Goal: Check status

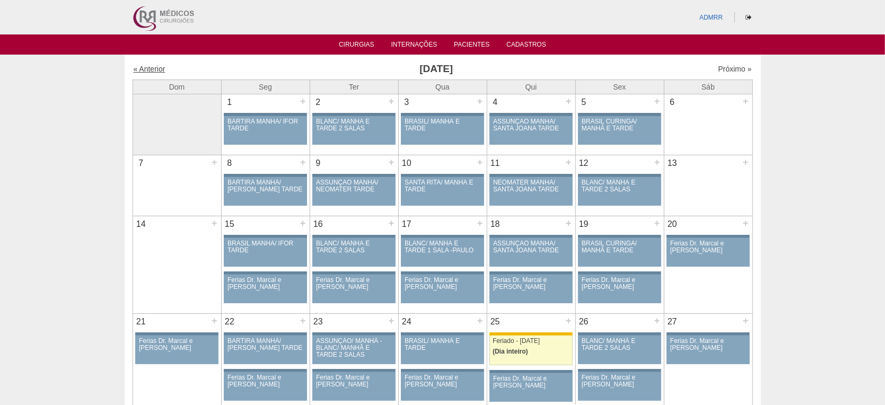
click at [156, 68] on link "« Anterior" at bounding box center [150, 69] width 32 height 8
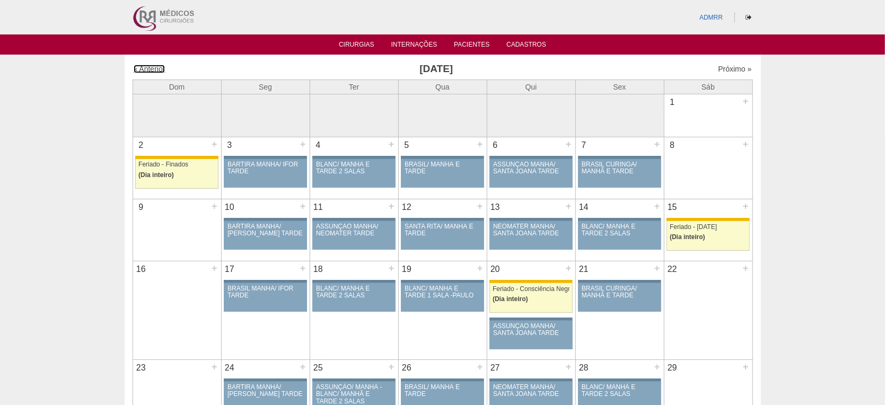
click at [148, 67] on link "« Anterior" at bounding box center [150, 69] width 32 height 8
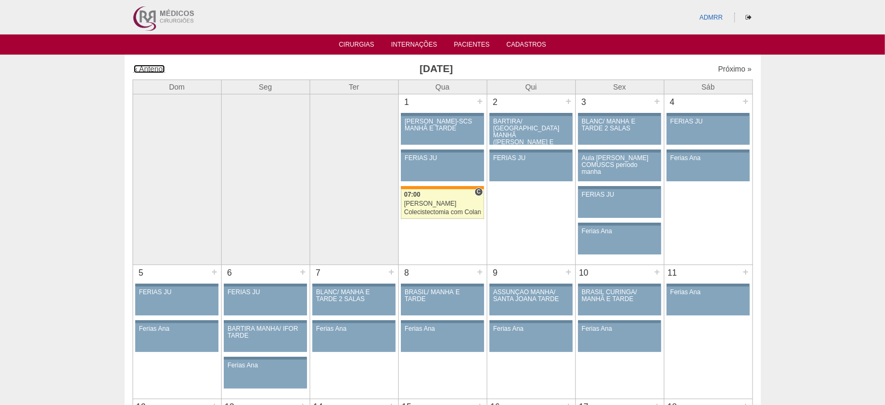
click at [148, 67] on link "« Anterior" at bounding box center [150, 69] width 32 height 8
